Goal: Check status: Check status

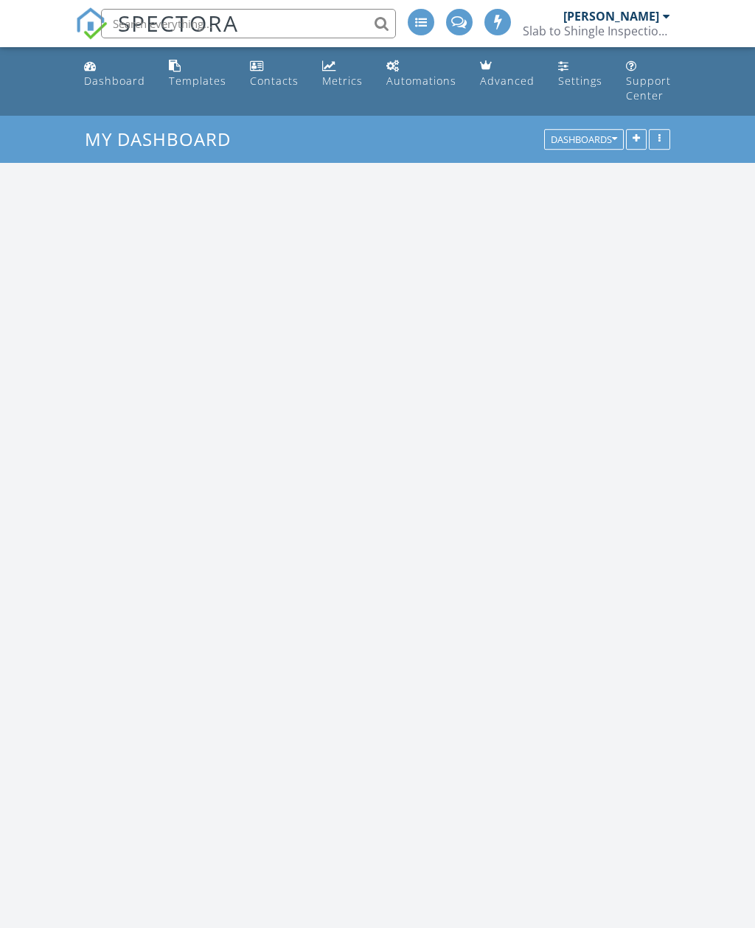
scroll to position [1343, 756]
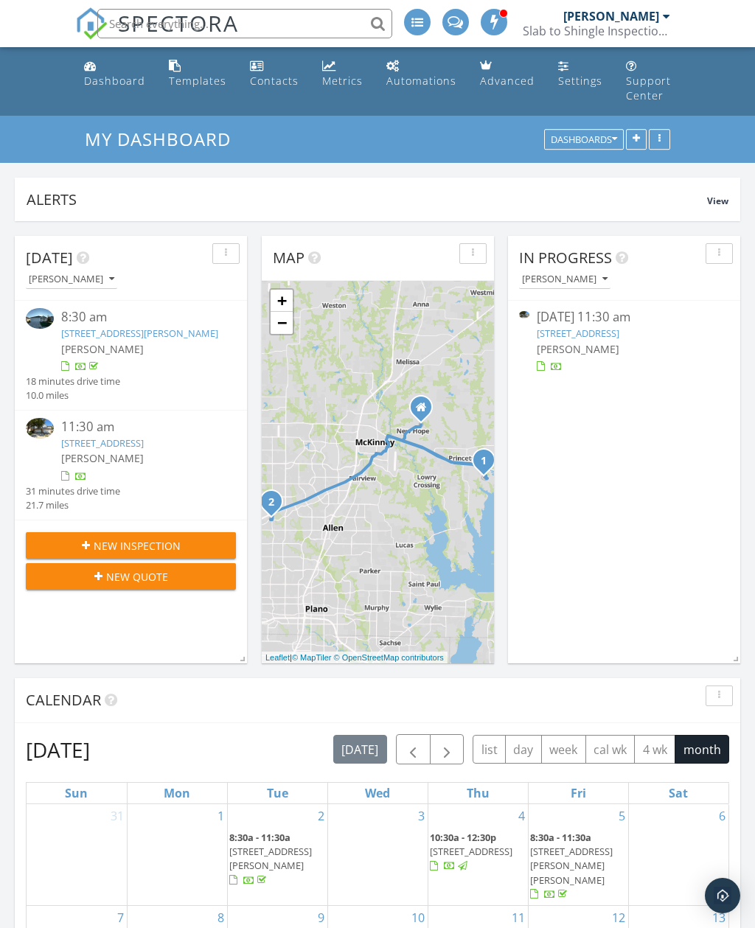
click at [123, 75] on div "Dashboard" at bounding box center [114, 81] width 61 height 14
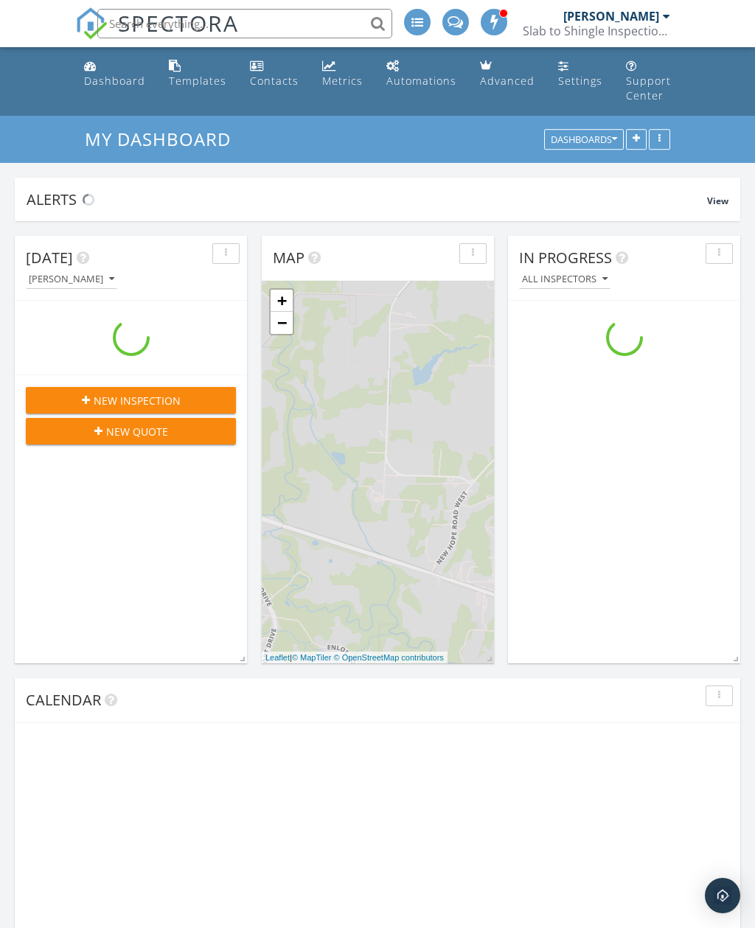
scroll to position [1343, 756]
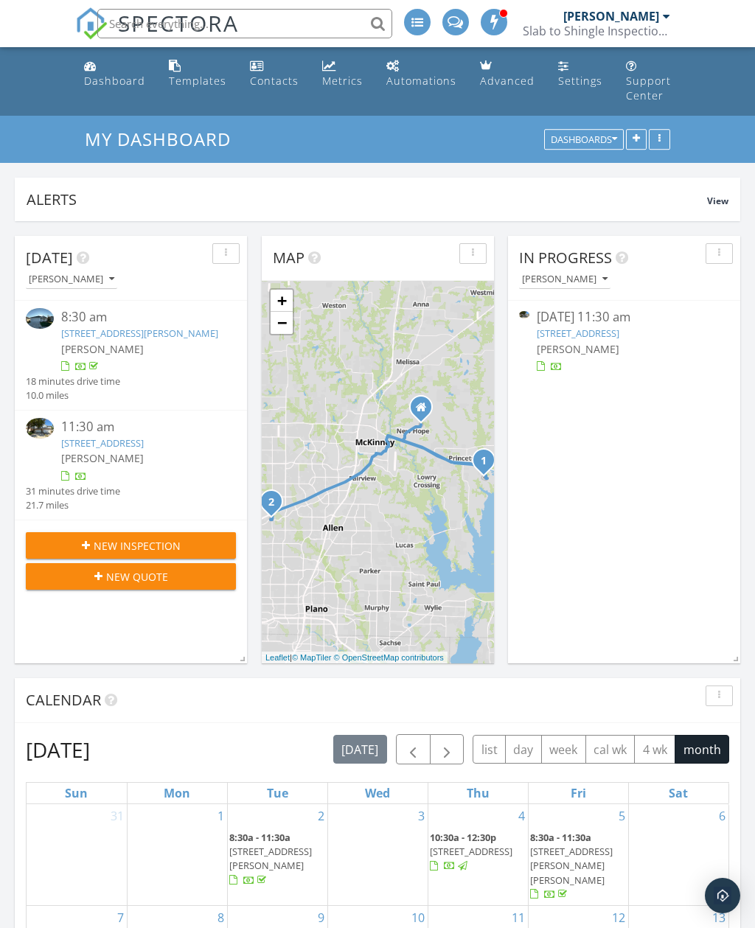
click at [67, 465] on span "[PERSON_NAME]" at bounding box center [102, 458] width 83 height 14
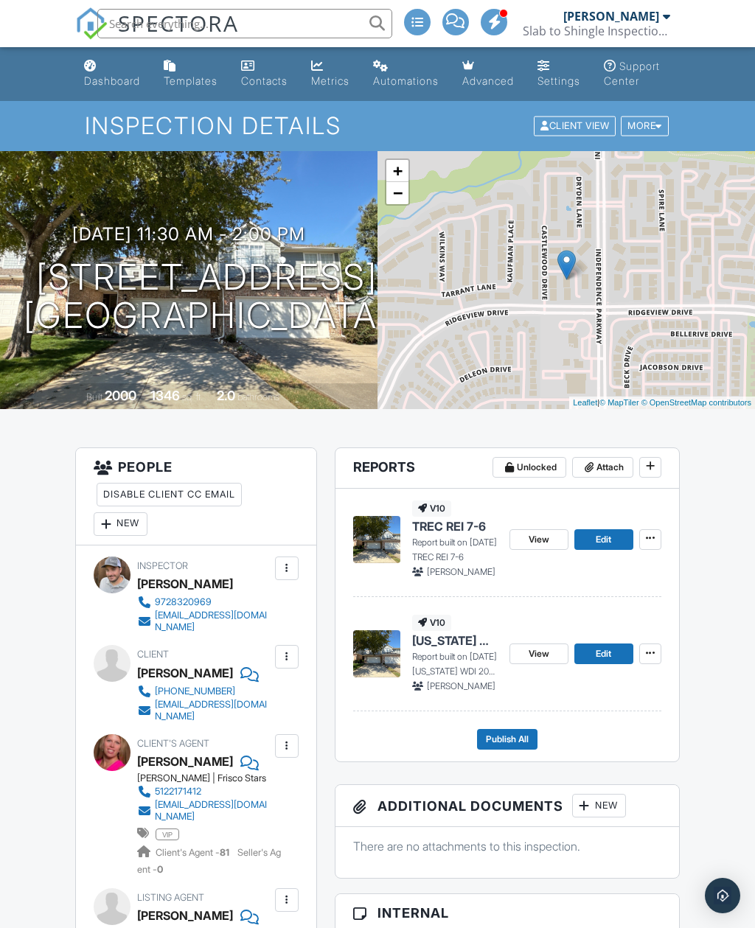
click at [543, 662] on span "View" at bounding box center [539, 654] width 21 height 15
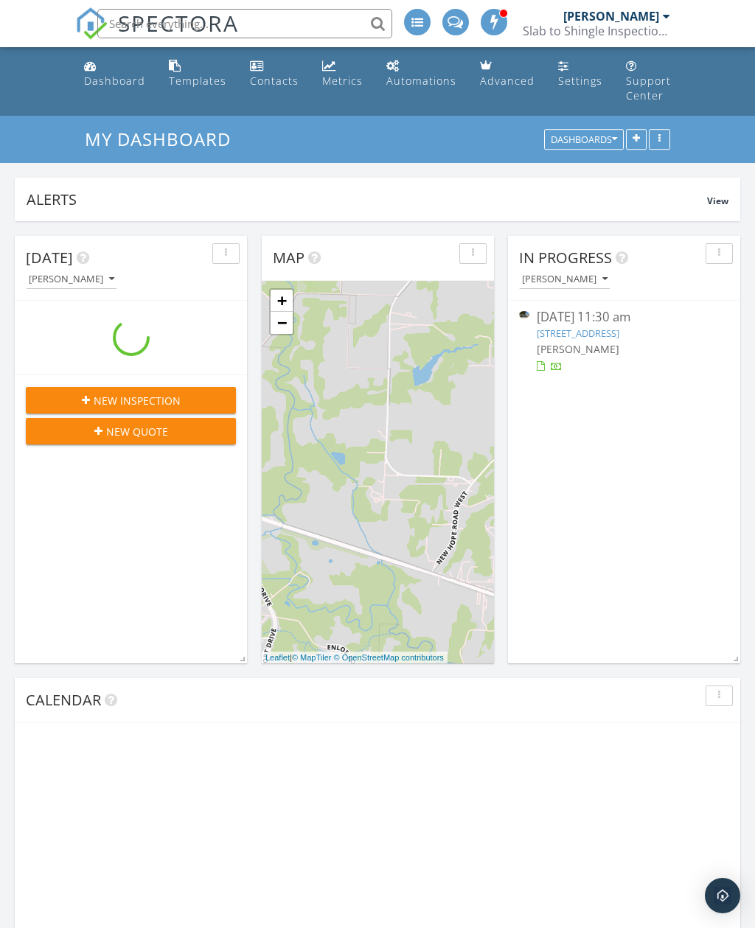
scroll to position [1343, 756]
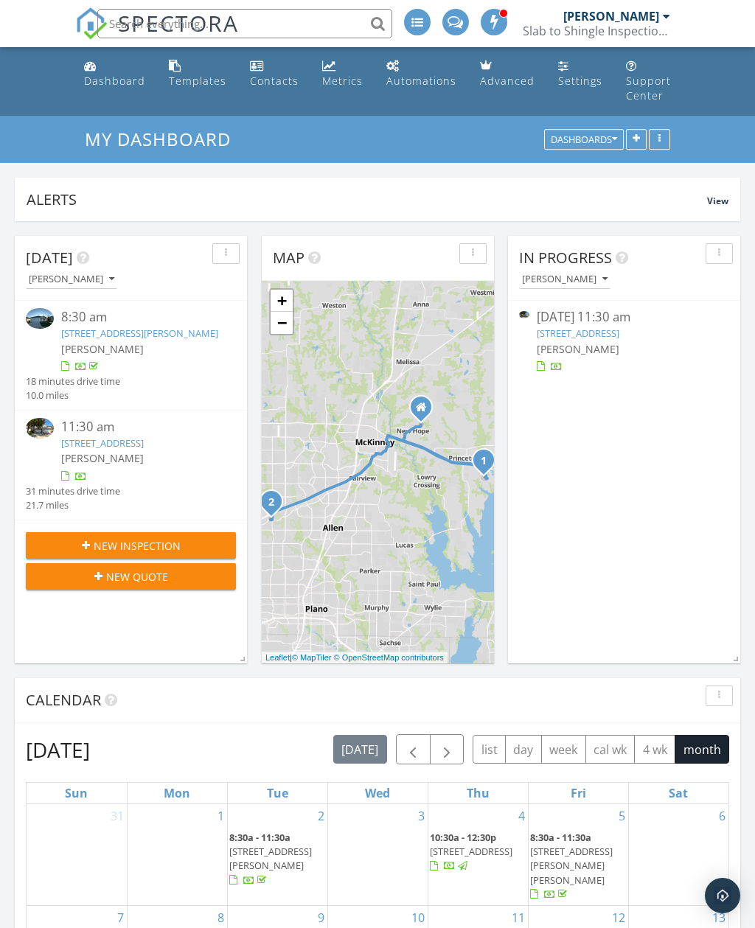
click at [102, 450] on link "[STREET_ADDRESS]" at bounding box center [102, 443] width 83 height 13
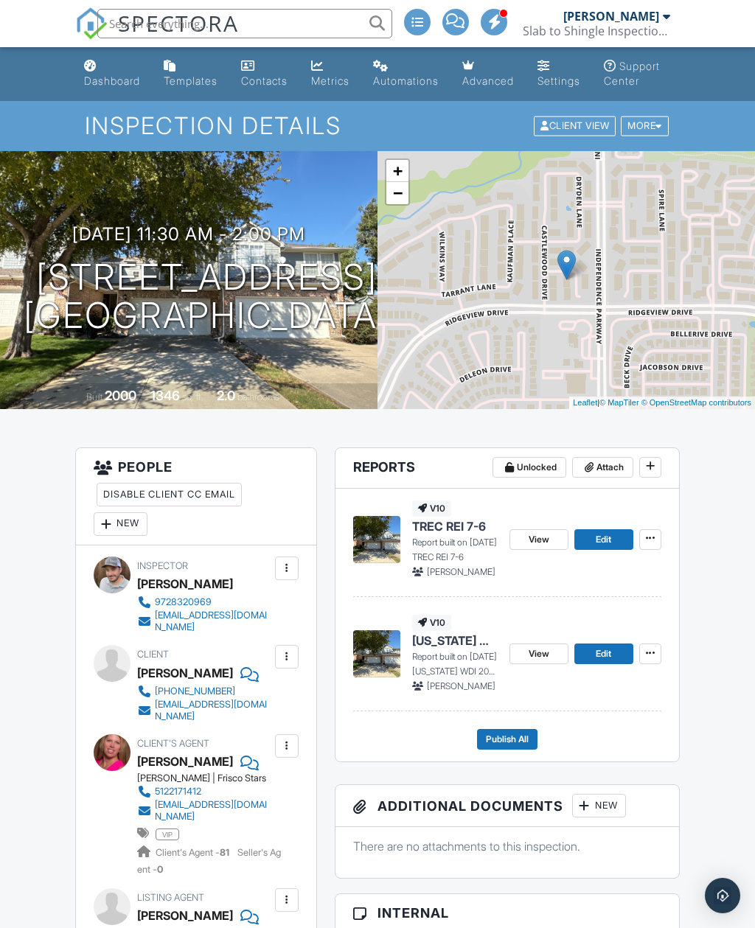
click at [546, 547] on span "View" at bounding box center [539, 539] width 21 height 15
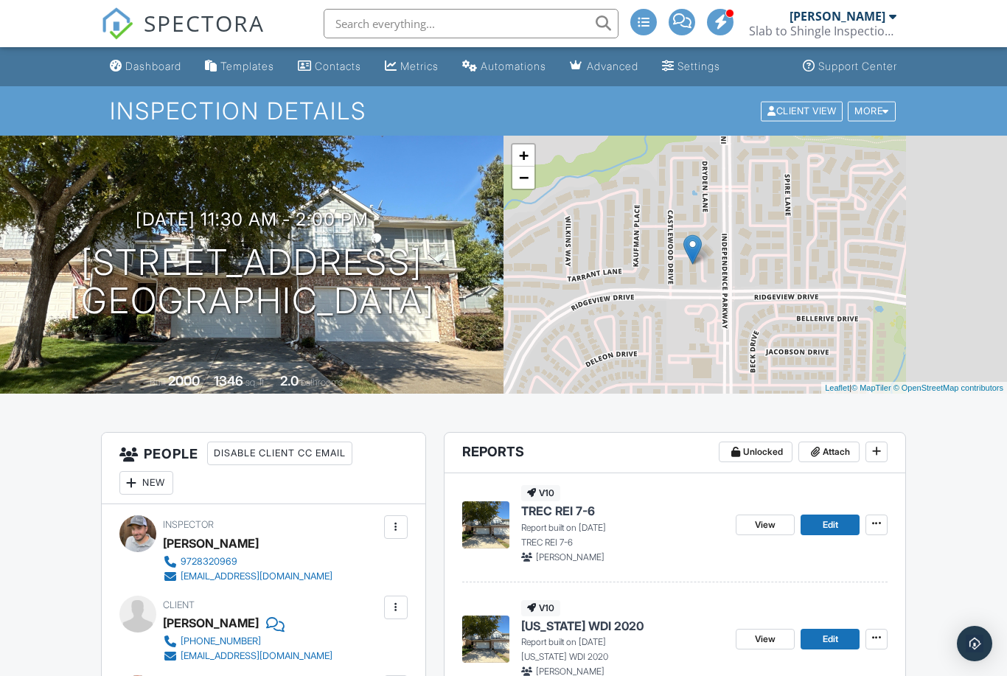
scroll to position [72, 0]
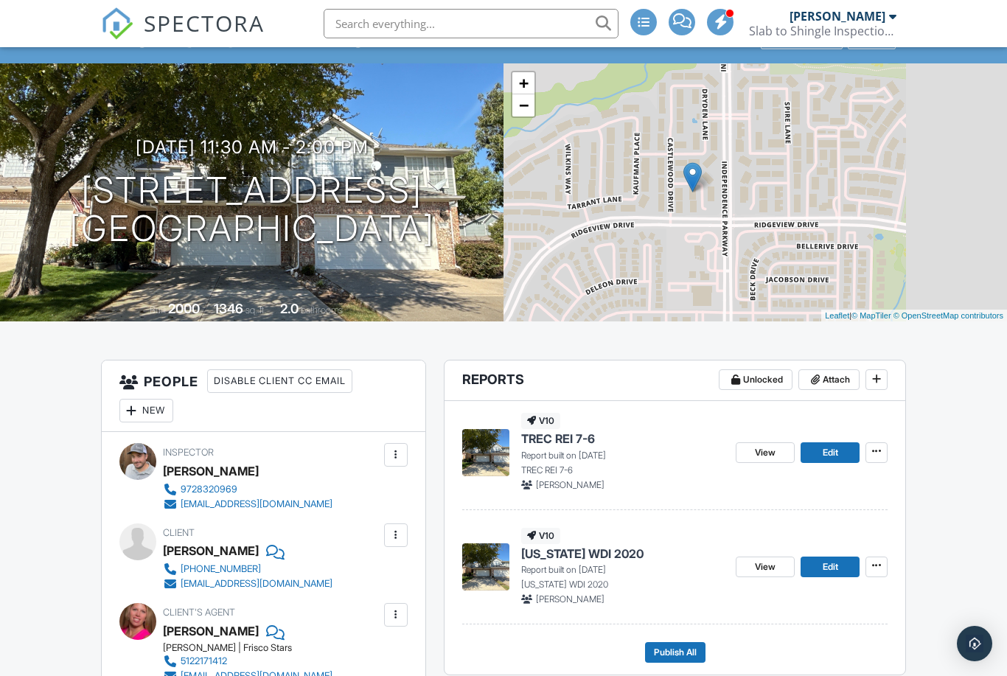
click at [754, 450] on span "View" at bounding box center [765, 452] width 21 height 15
